Goal: Task Accomplishment & Management: Manage account settings

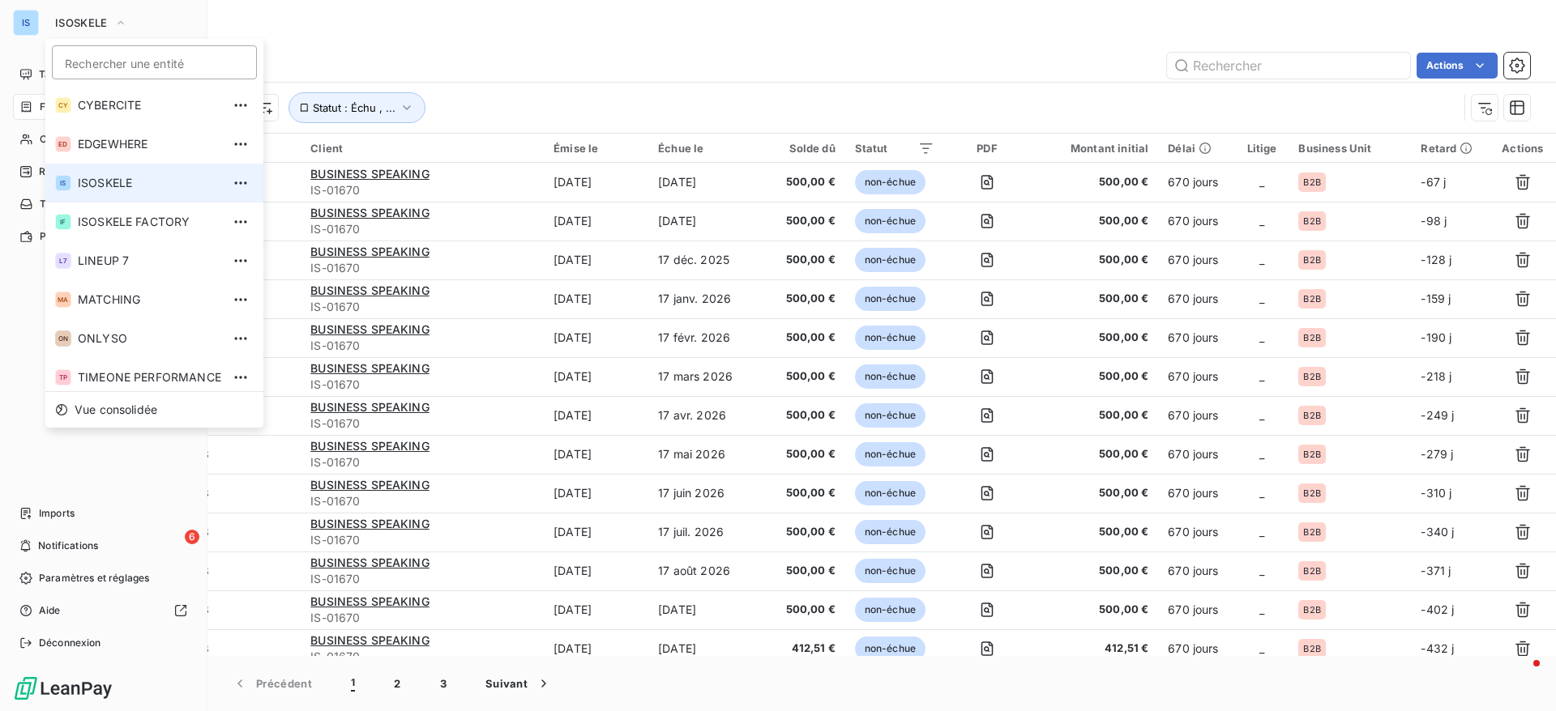
scroll to position [3396, 0]
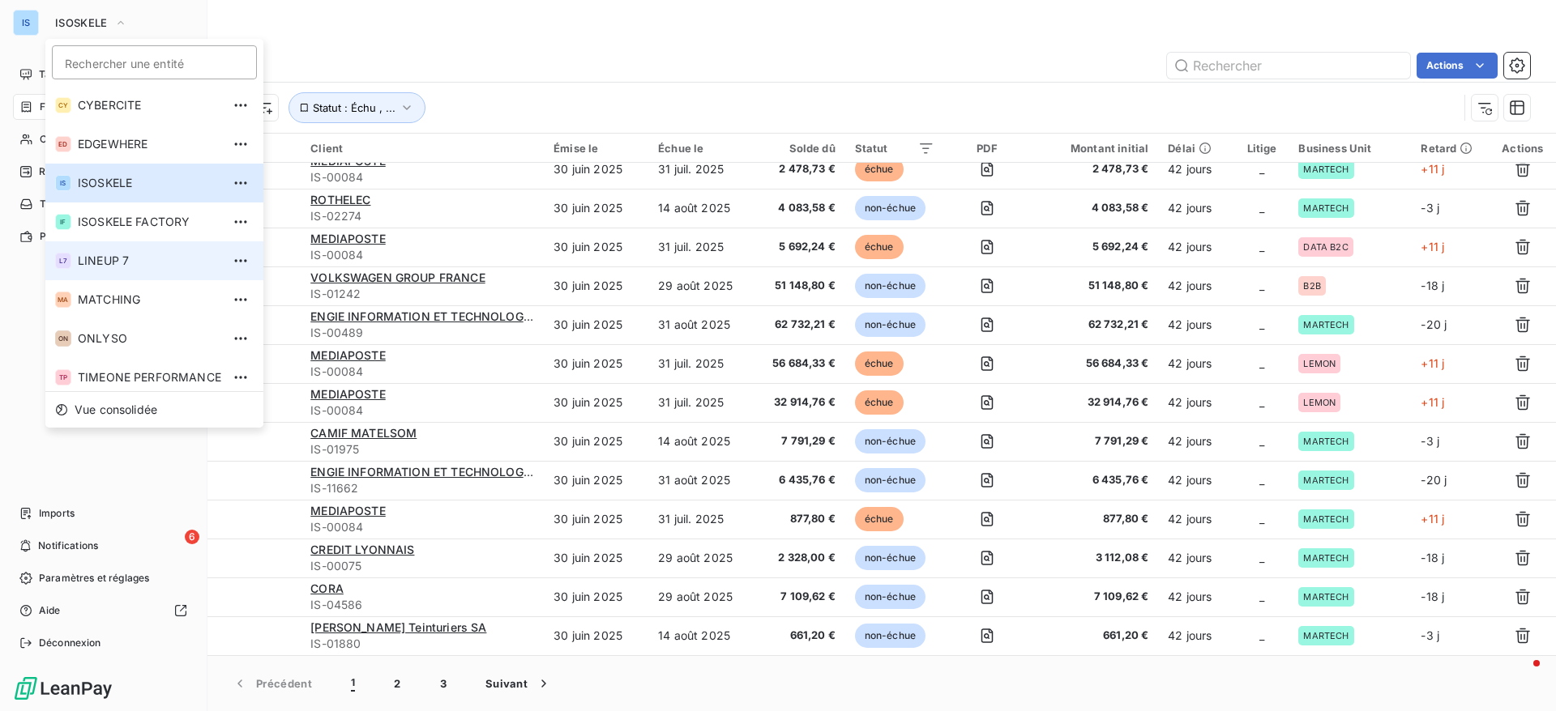
click at [114, 266] on span "LINEUP 7" at bounding box center [149, 261] width 143 height 16
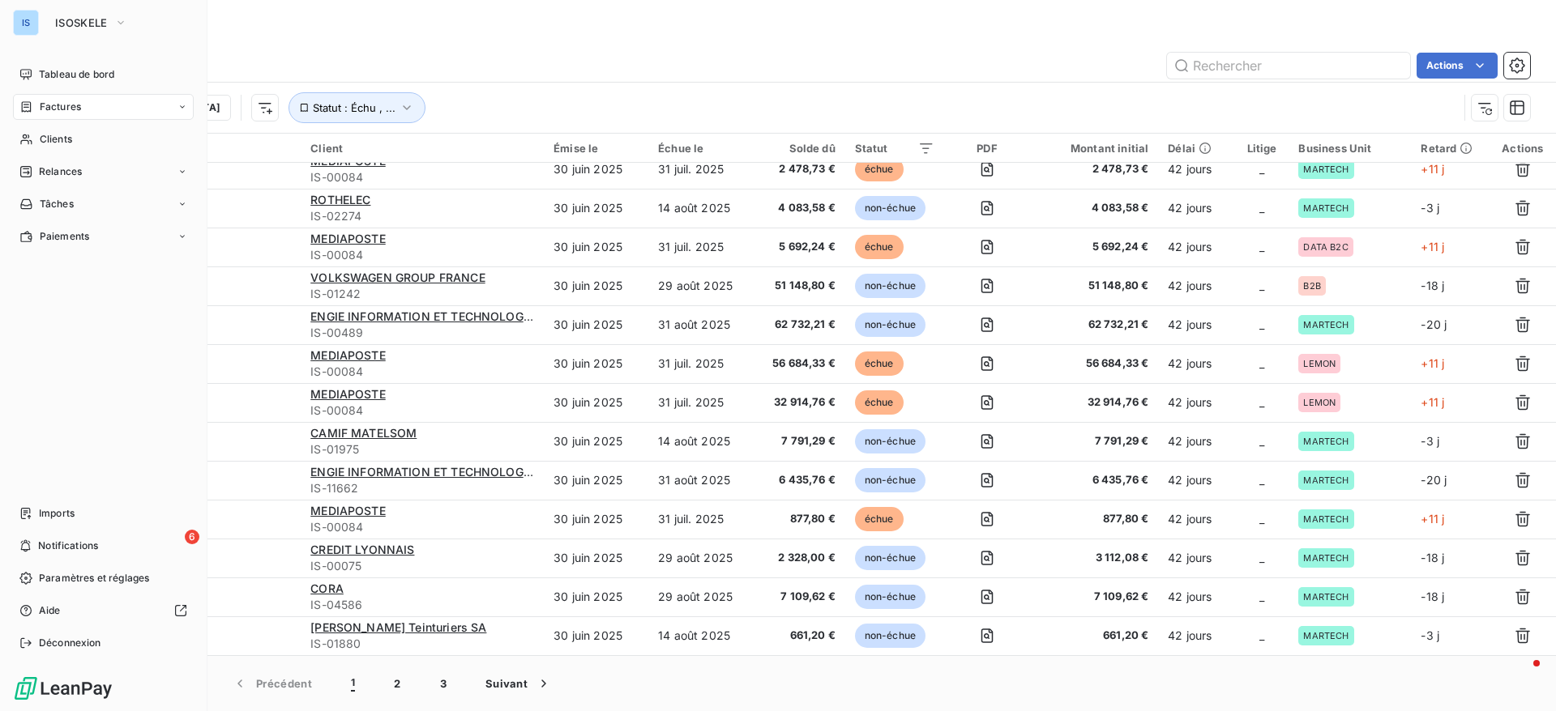
scroll to position [285, 0]
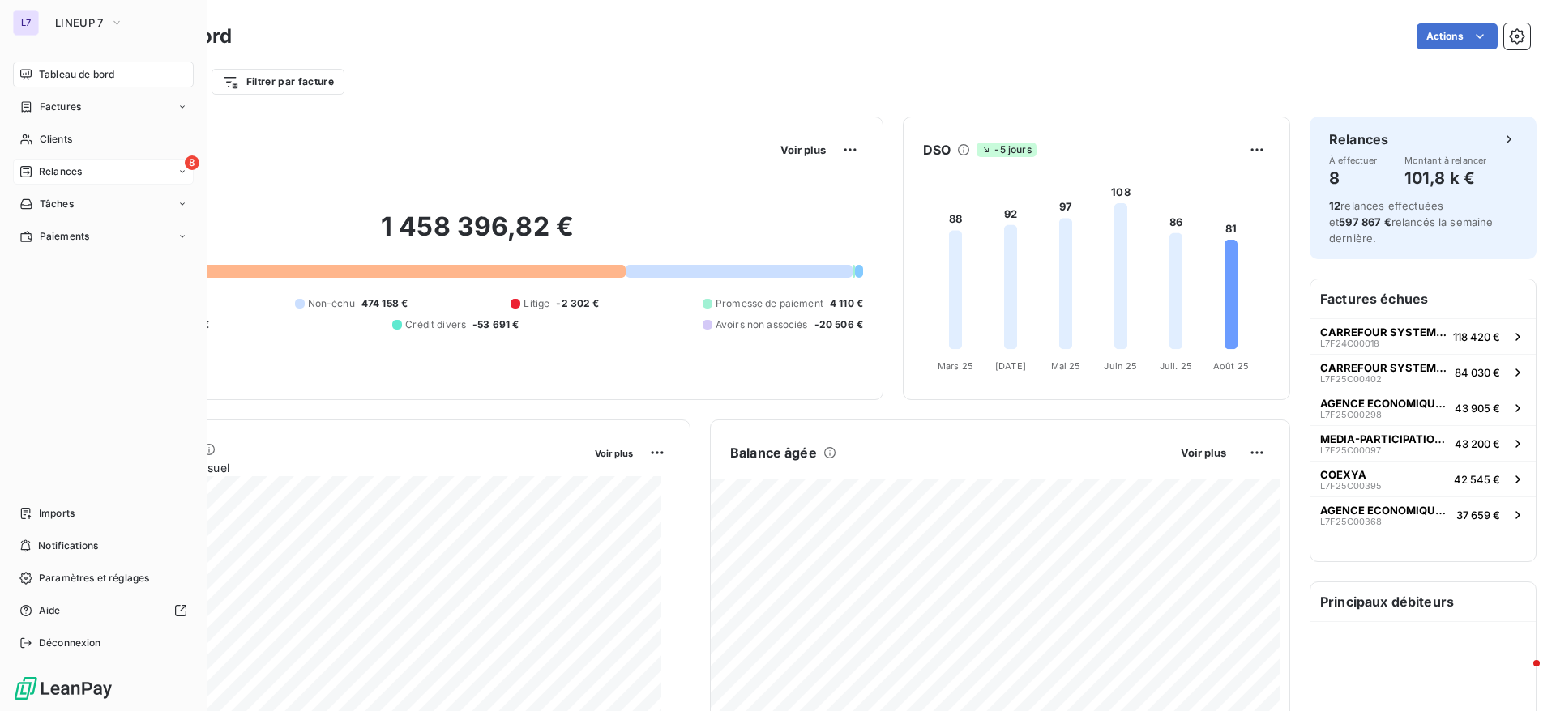
click at [60, 177] on span "Relances" at bounding box center [60, 171] width 43 height 15
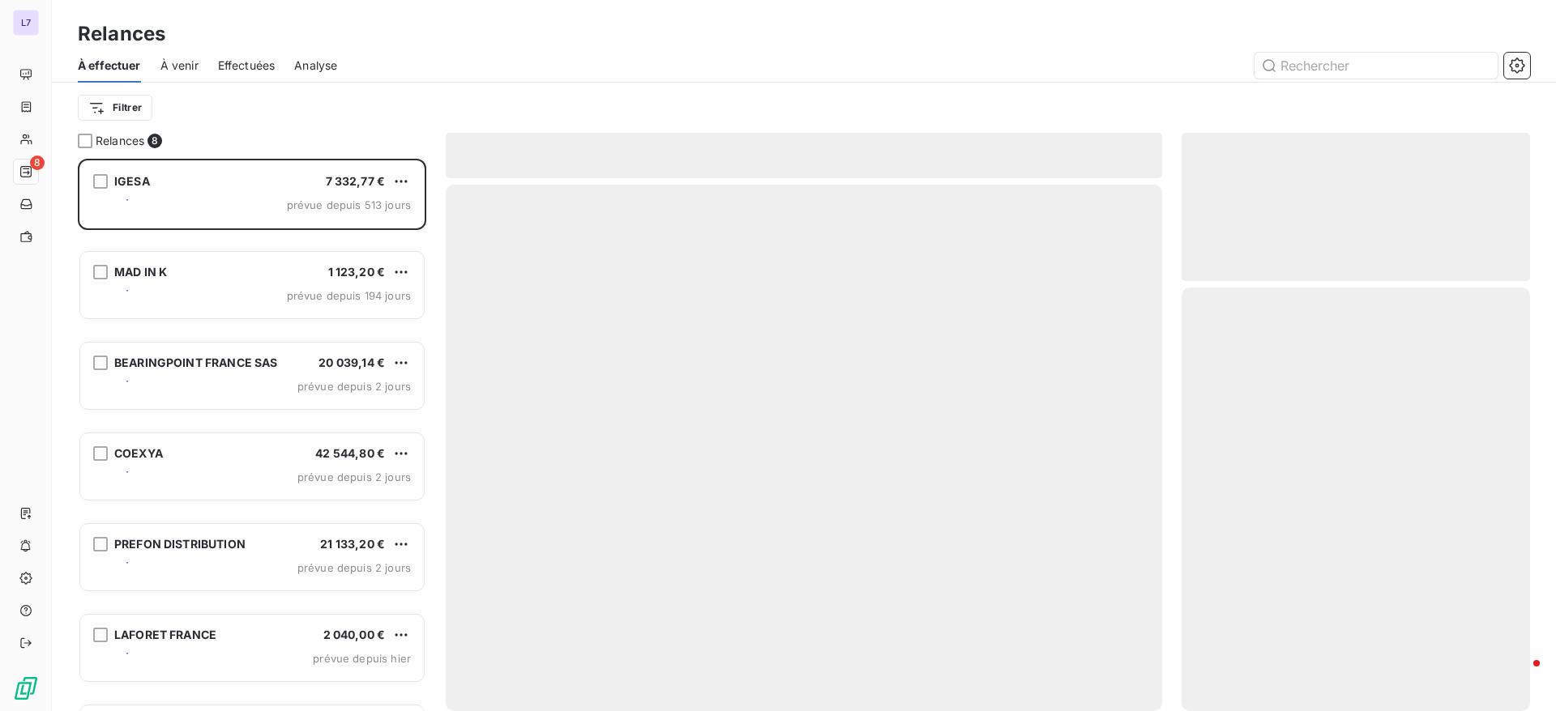
scroll to position [534, 330]
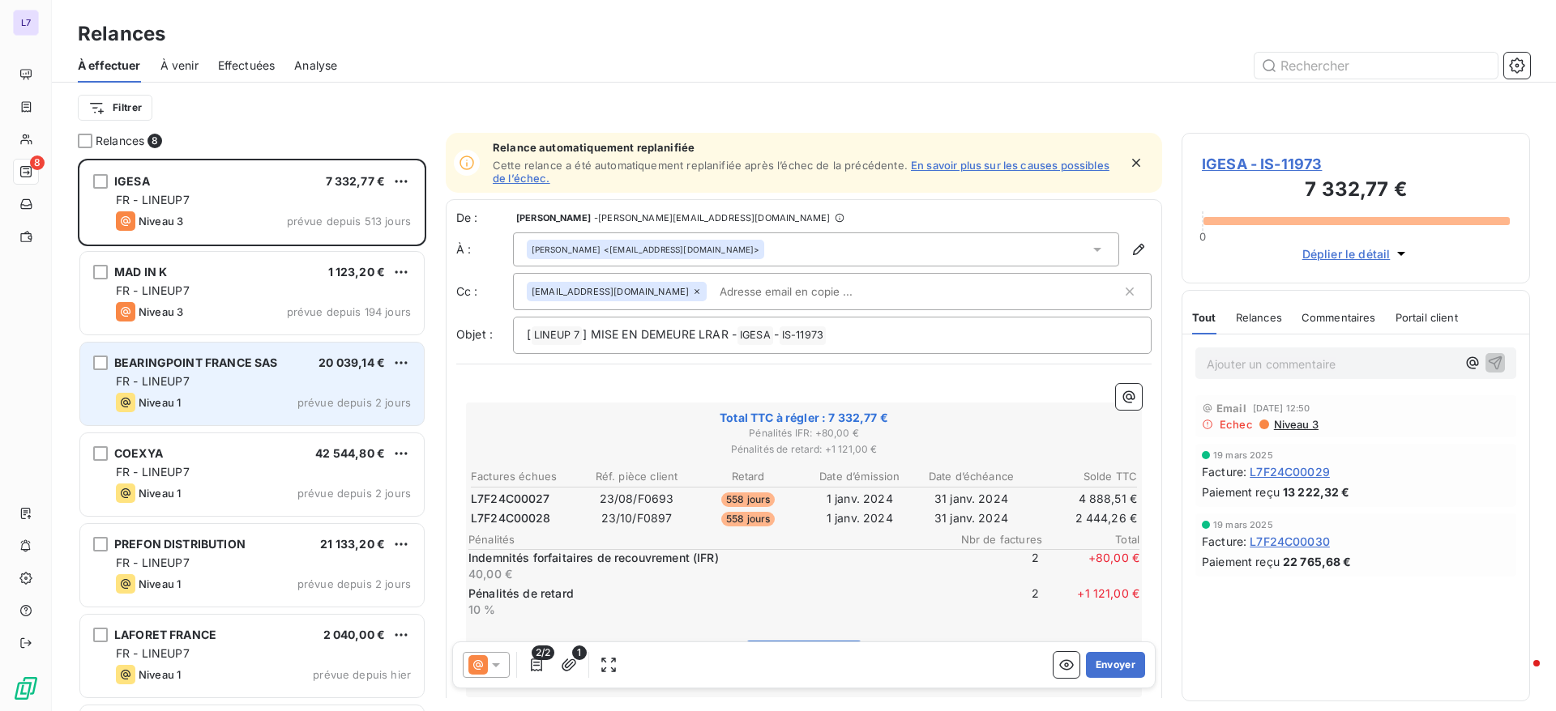
click at [199, 390] on div "BEARINGPOINT FRANCE SAS 20 039,14 € FR - LINEUP7 Niveau 1 prévue depuis 2 jours" at bounding box center [252, 384] width 344 height 83
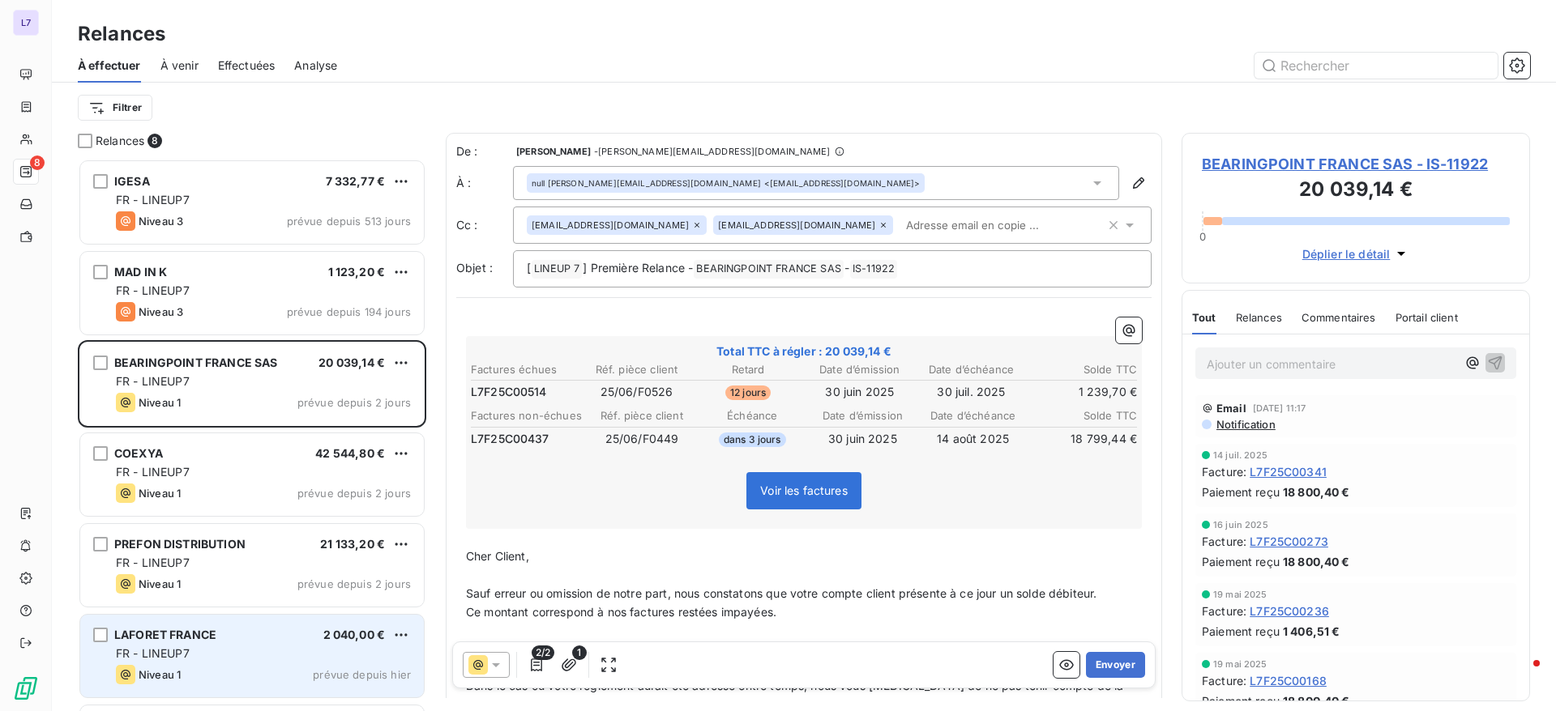
click at [280, 638] on div "LAFORET FRANCE 2 040,00 €" at bounding box center [263, 635] width 295 height 15
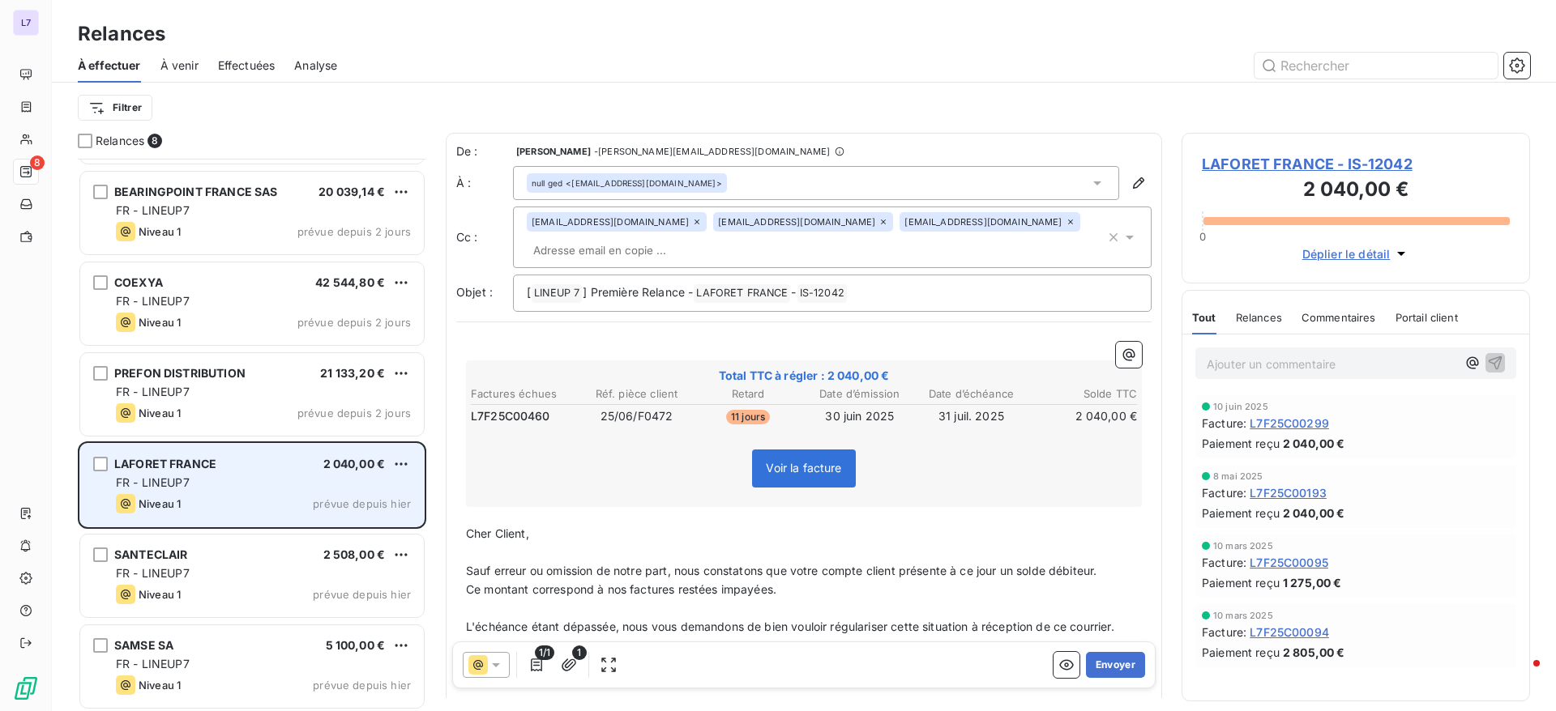
scroll to position [174, 0]
click at [280, 638] on div "SAMSE SA 5 100,00 €" at bounding box center [263, 643] width 295 height 15
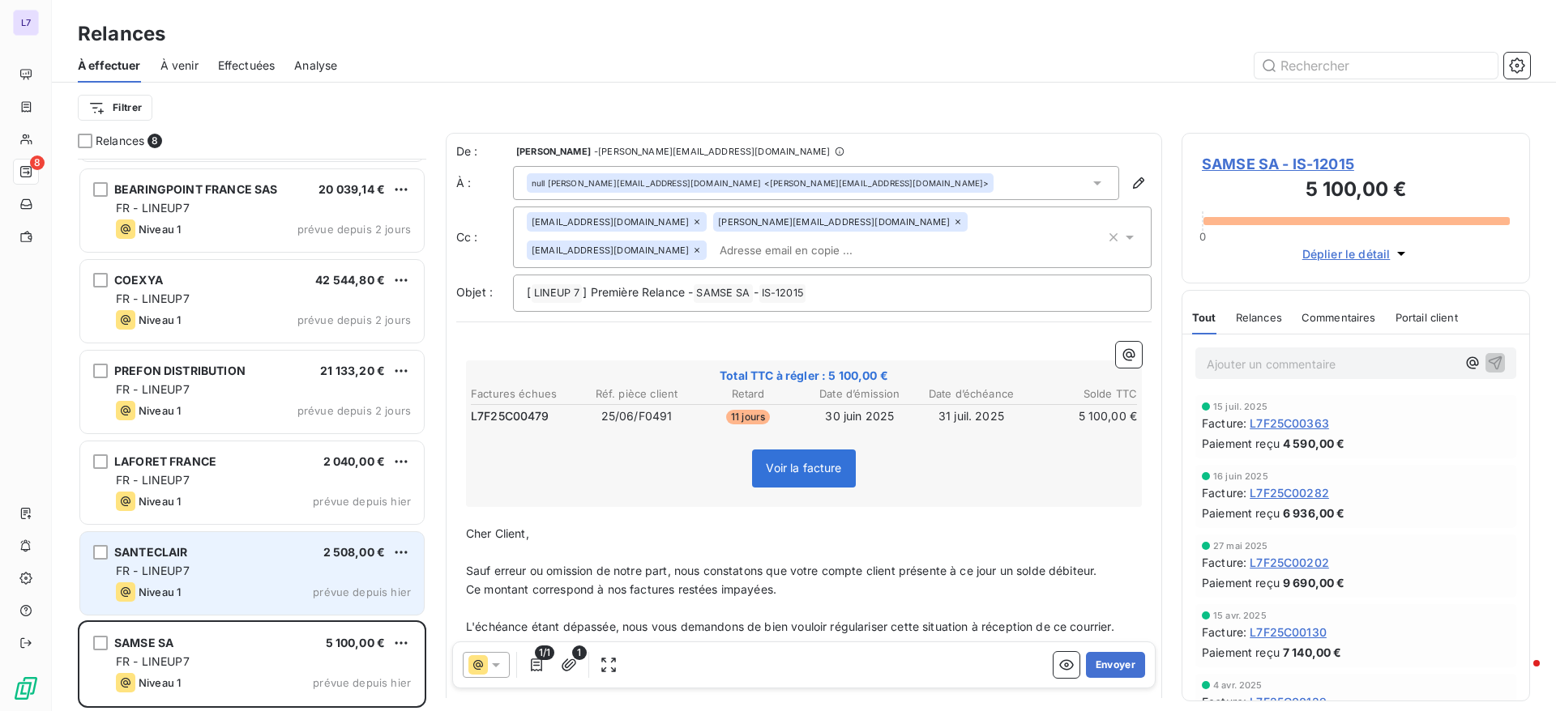
click at [288, 598] on div "Niveau 1 prévue depuis hier" at bounding box center [263, 592] width 295 height 19
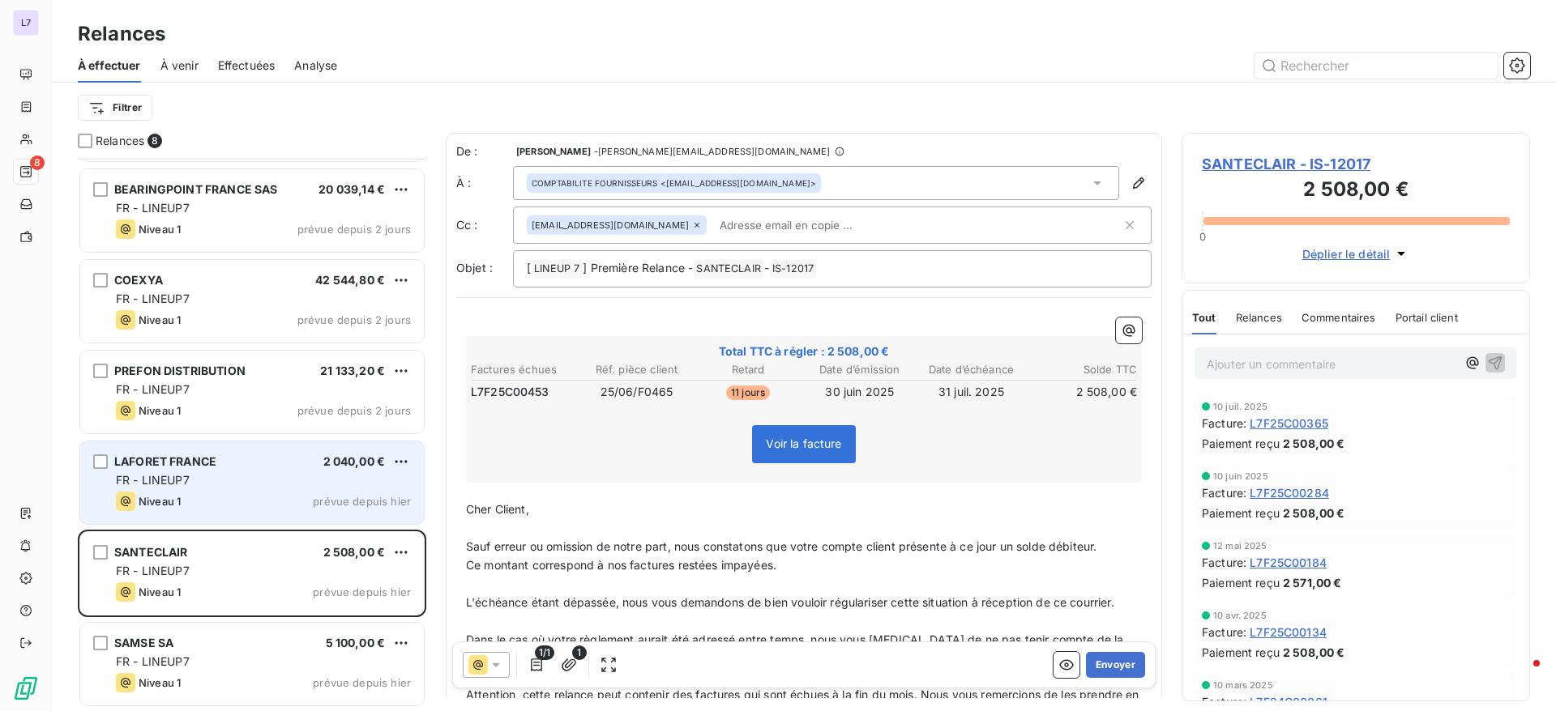
click at [275, 510] on div "Niveau 1 prévue depuis hier" at bounding box center [263, 501] width 295 height 19
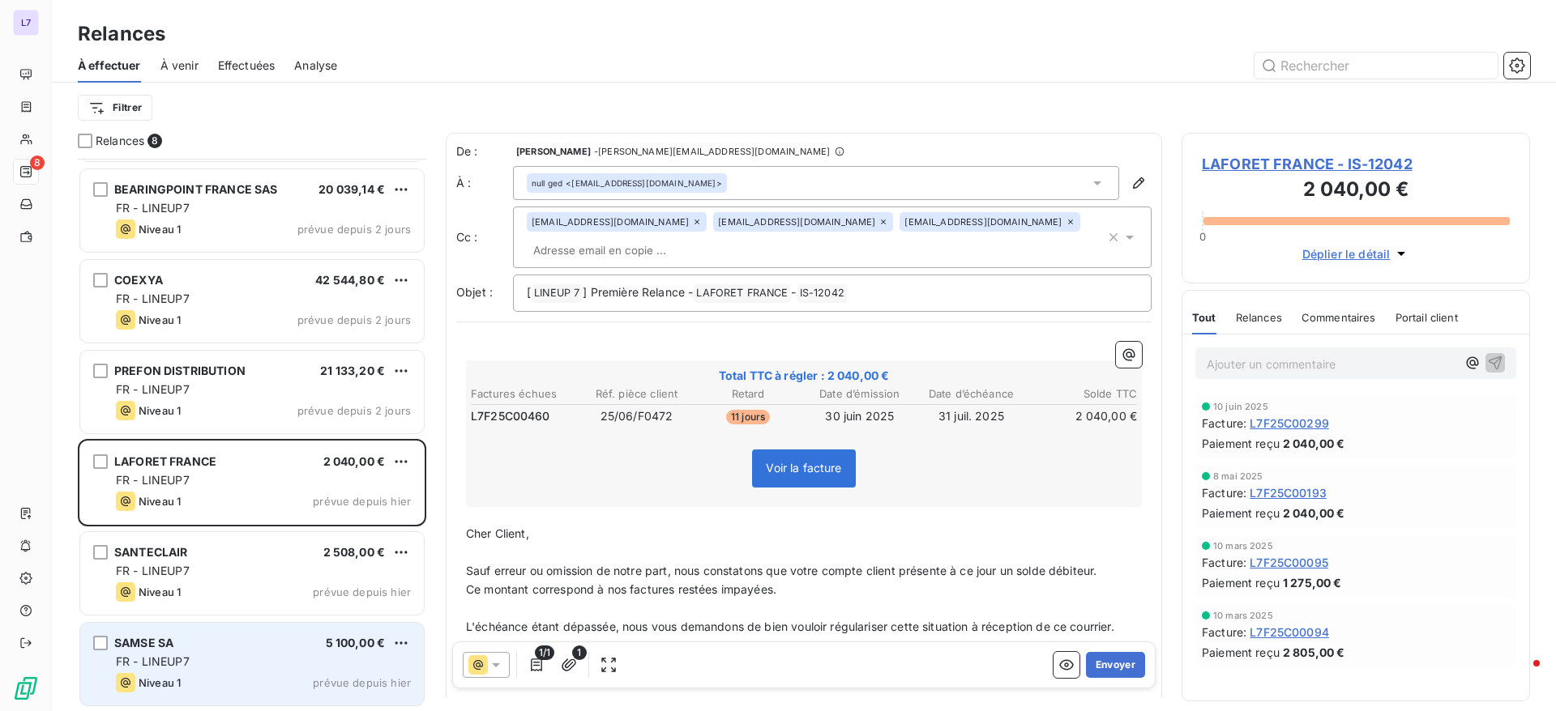
click at [272, 655] on div "FR - LINEUP7" at bounding box center [263, 662] width 295 height 16
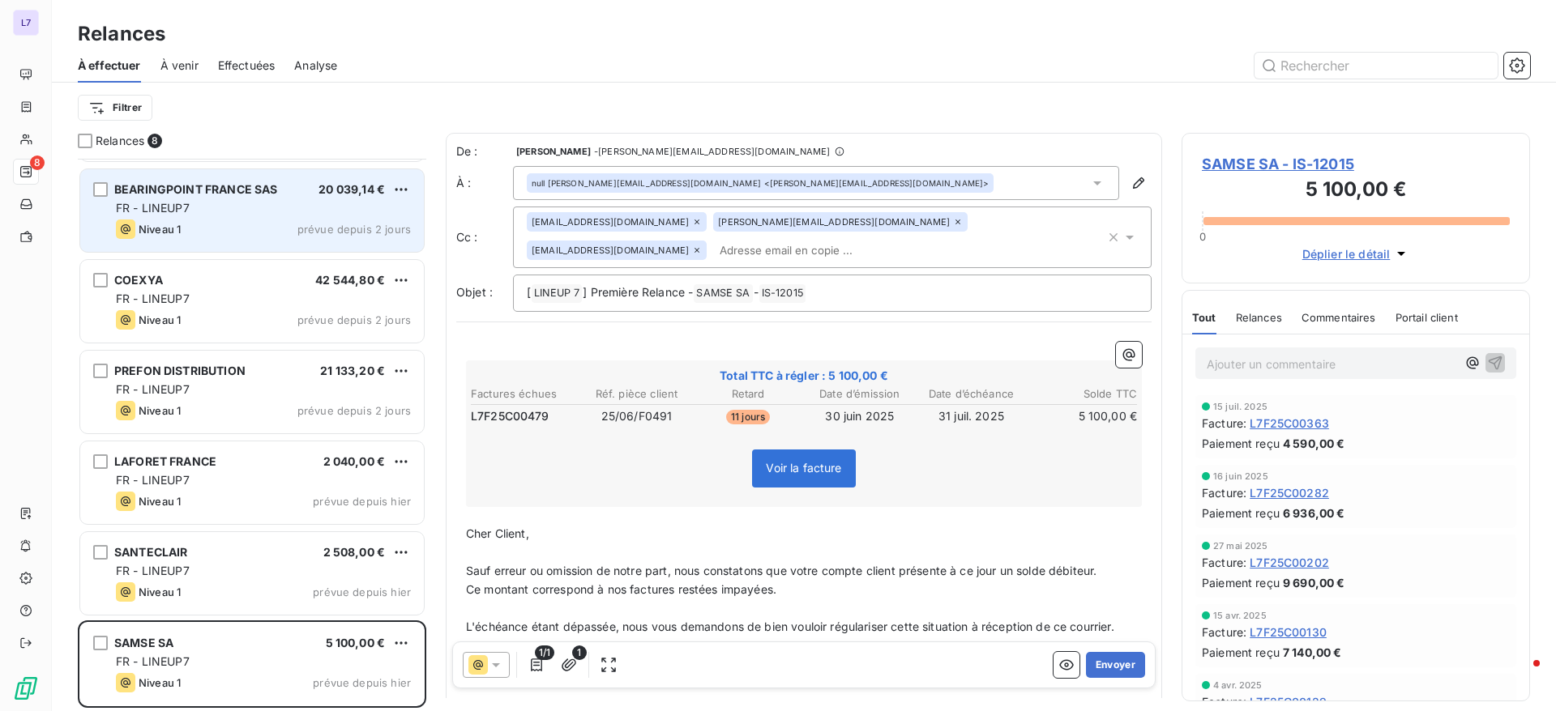
click at [269, 252] on div "BEARINGPOINT FRANCE SAS 20 039,14 € FR - LINEUP7 Niveau 1 prévue depuis 2 jours" at bounding box center [251, 211] width 345 height 84
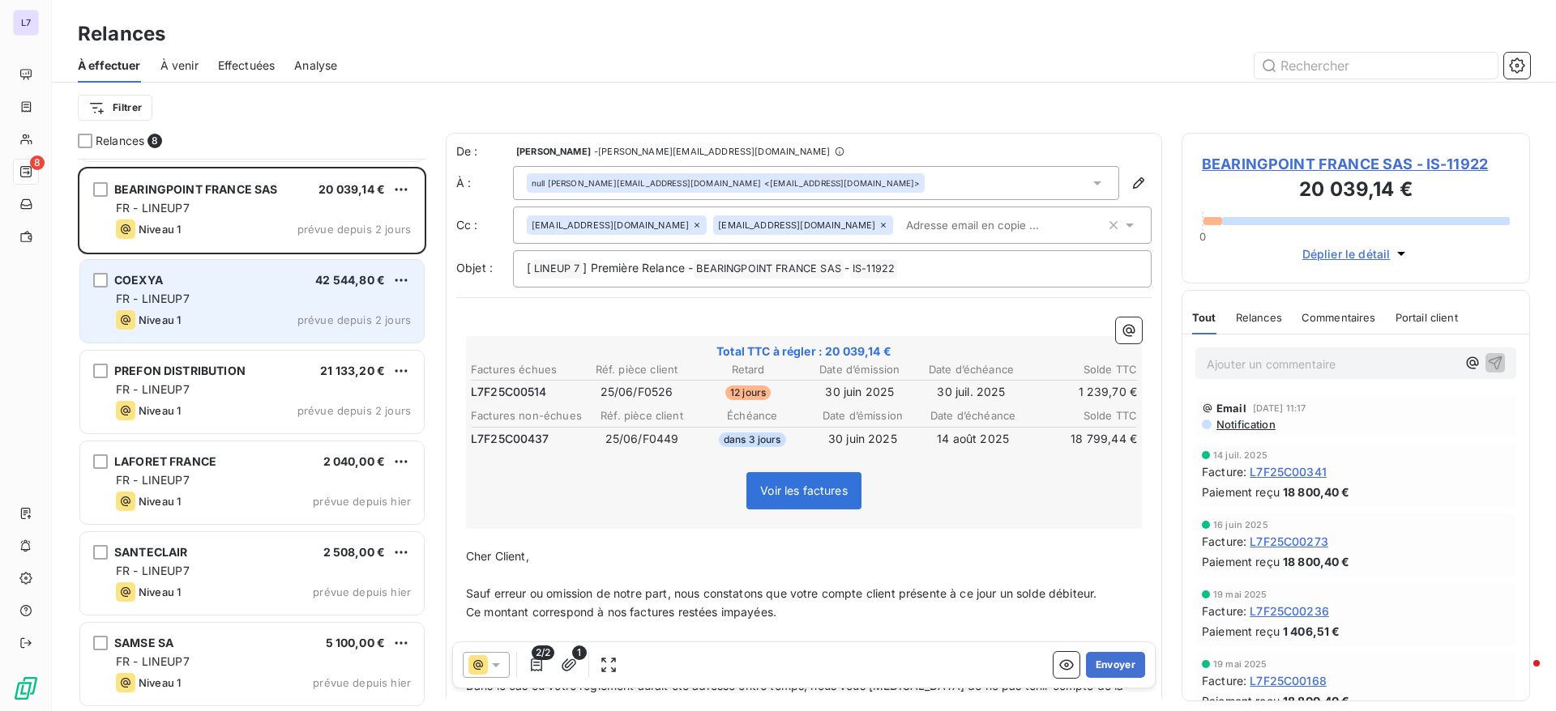
click at [250, 329] on div "Niveau 1 prévue depuis 2 jours" at bounding box center [263, 319] width 295 height 19
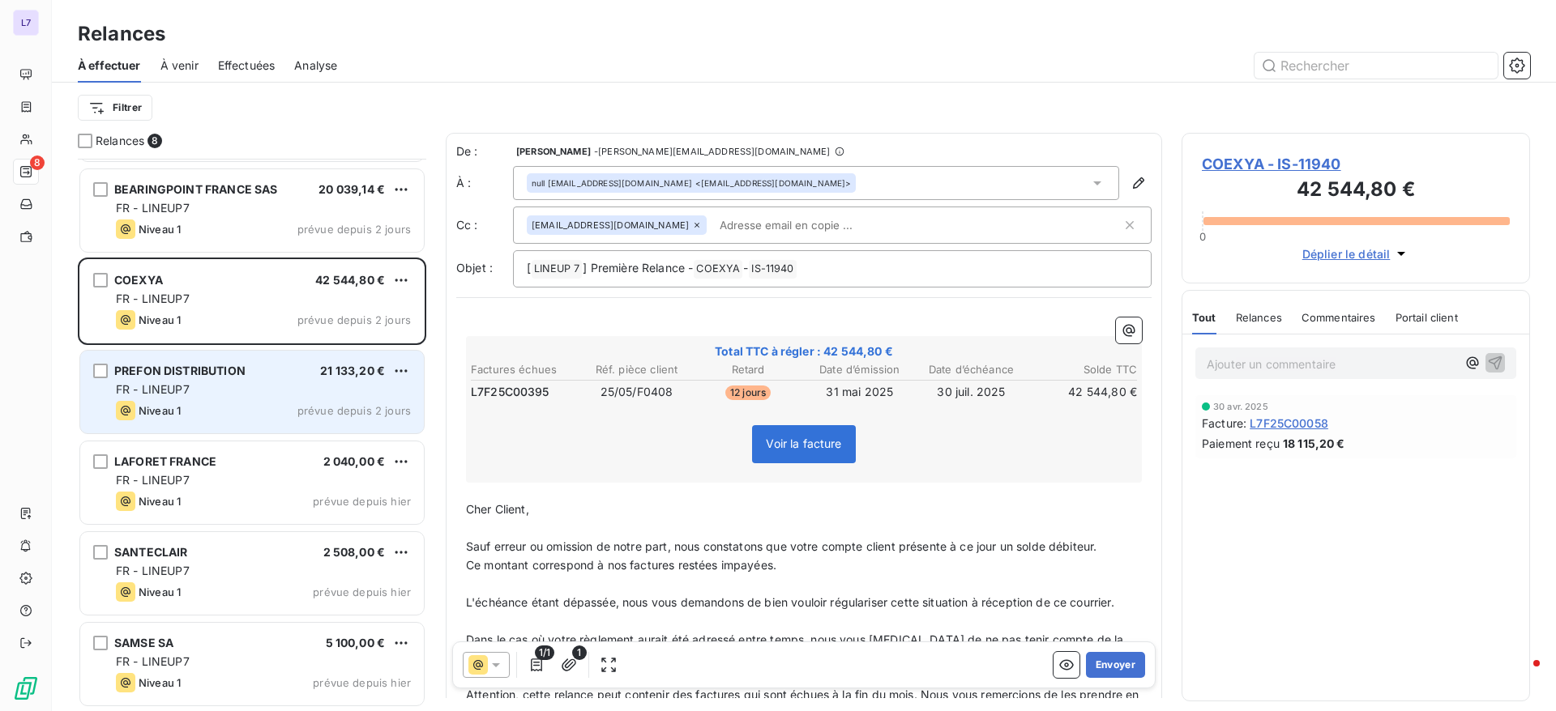
click at [246, 373] on div "PREFON DISTRIBUTION 21 133,20 €" at bounding box center [263, 371] width 295 height 15
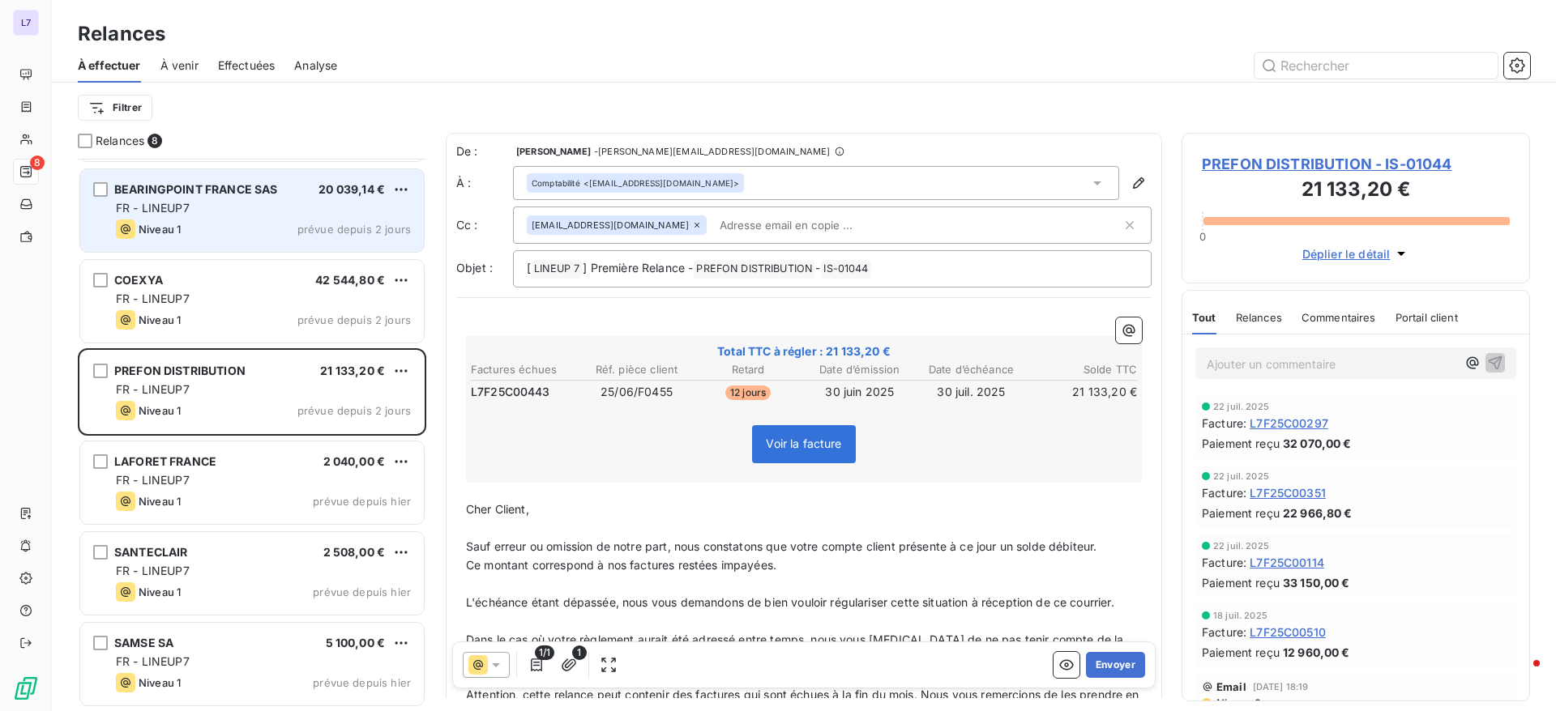
click at [290, 180] on div "BEARINGPOINT FRANCE SAS 20 039,14 € FR - LINEUP7 Niveau 1 prévue depuis 2 jours" at bounding box center [252, 210] width 344 height 83
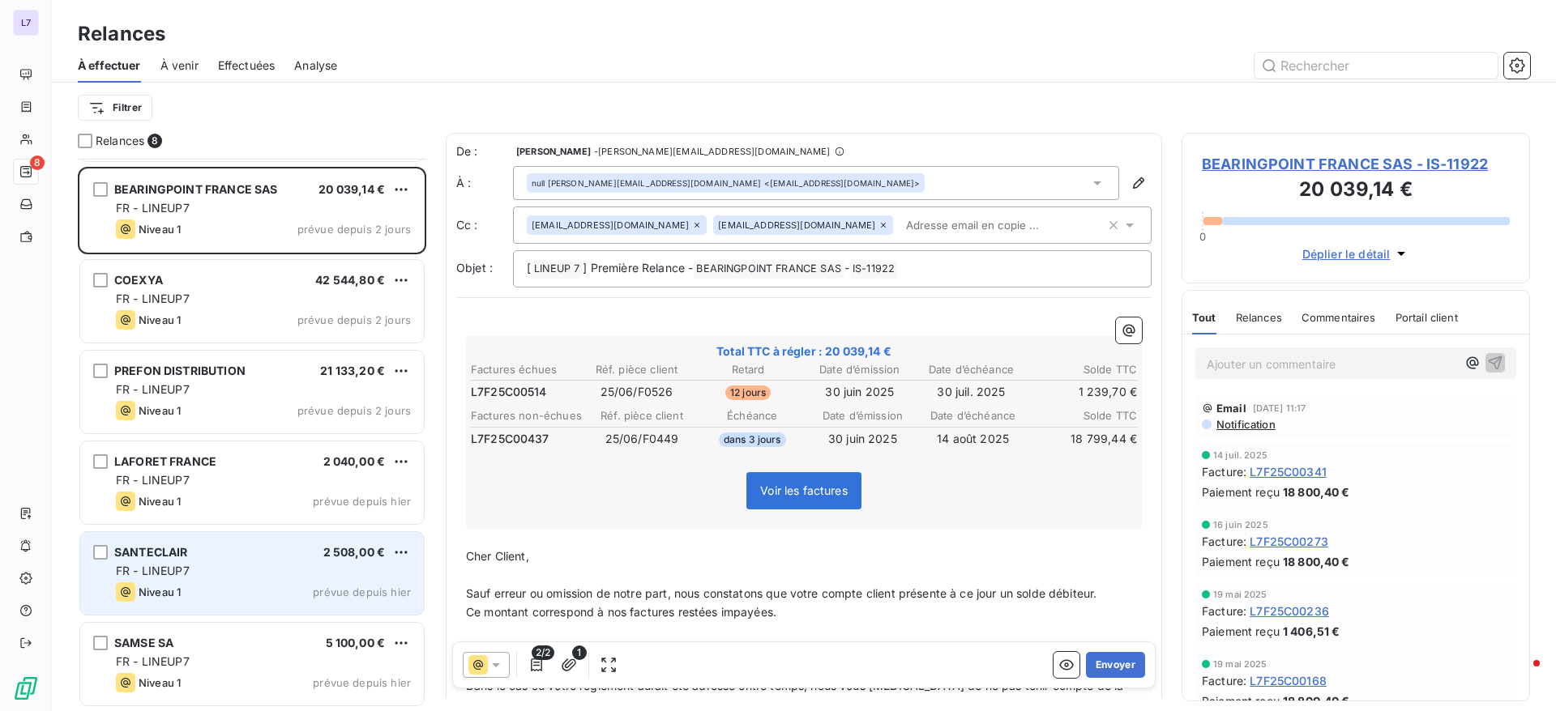
click at [372, 605] on div "SANTECLAIR 2 508,00 € FR - LINEUP7 Niveau 1 prévue depuis hier" at bounding box center [252, 573] width 344 height 83
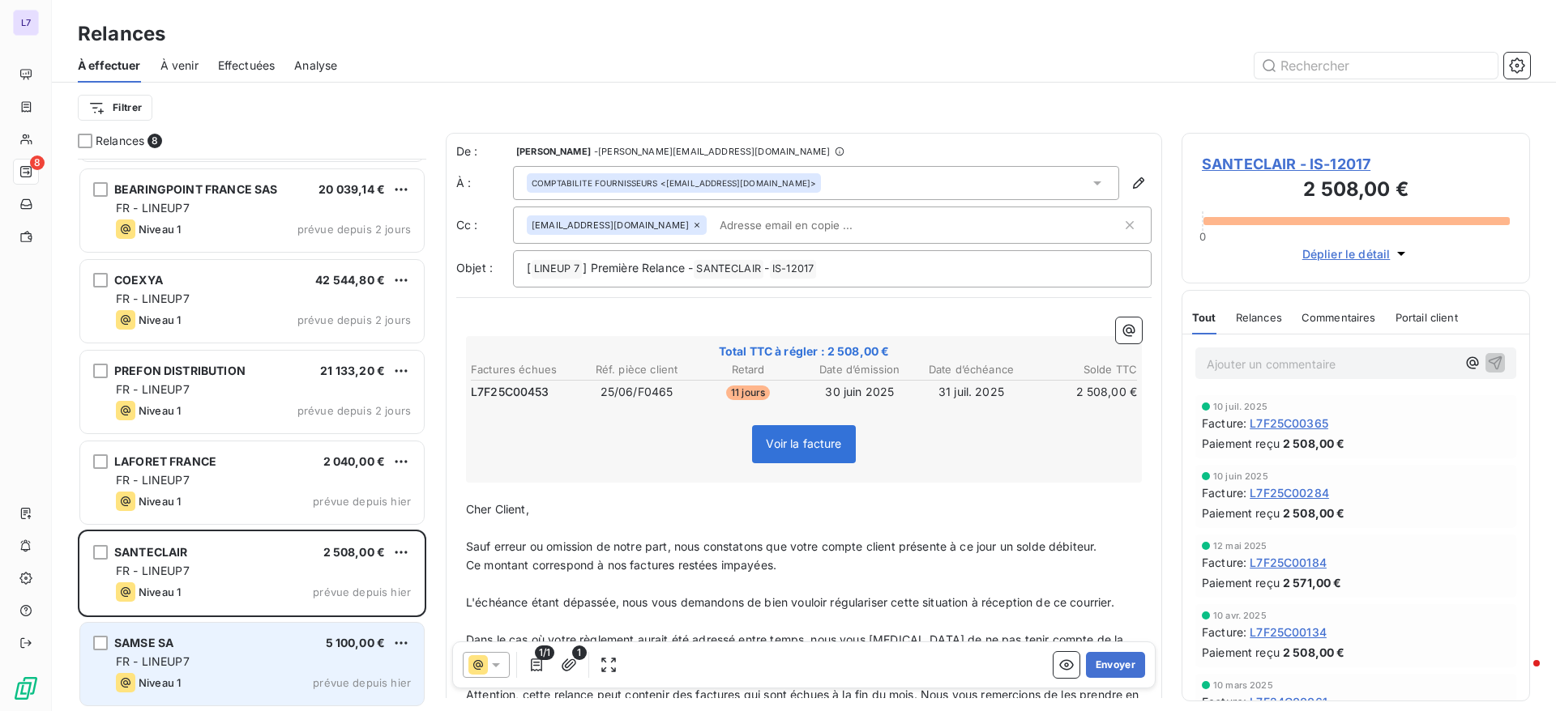
click at [314, 659] on div "FR - LINEUP7" at bounding box center [263, 662] width 295 height 16
